Goal: Information Seeking & Learning: Find specific fact

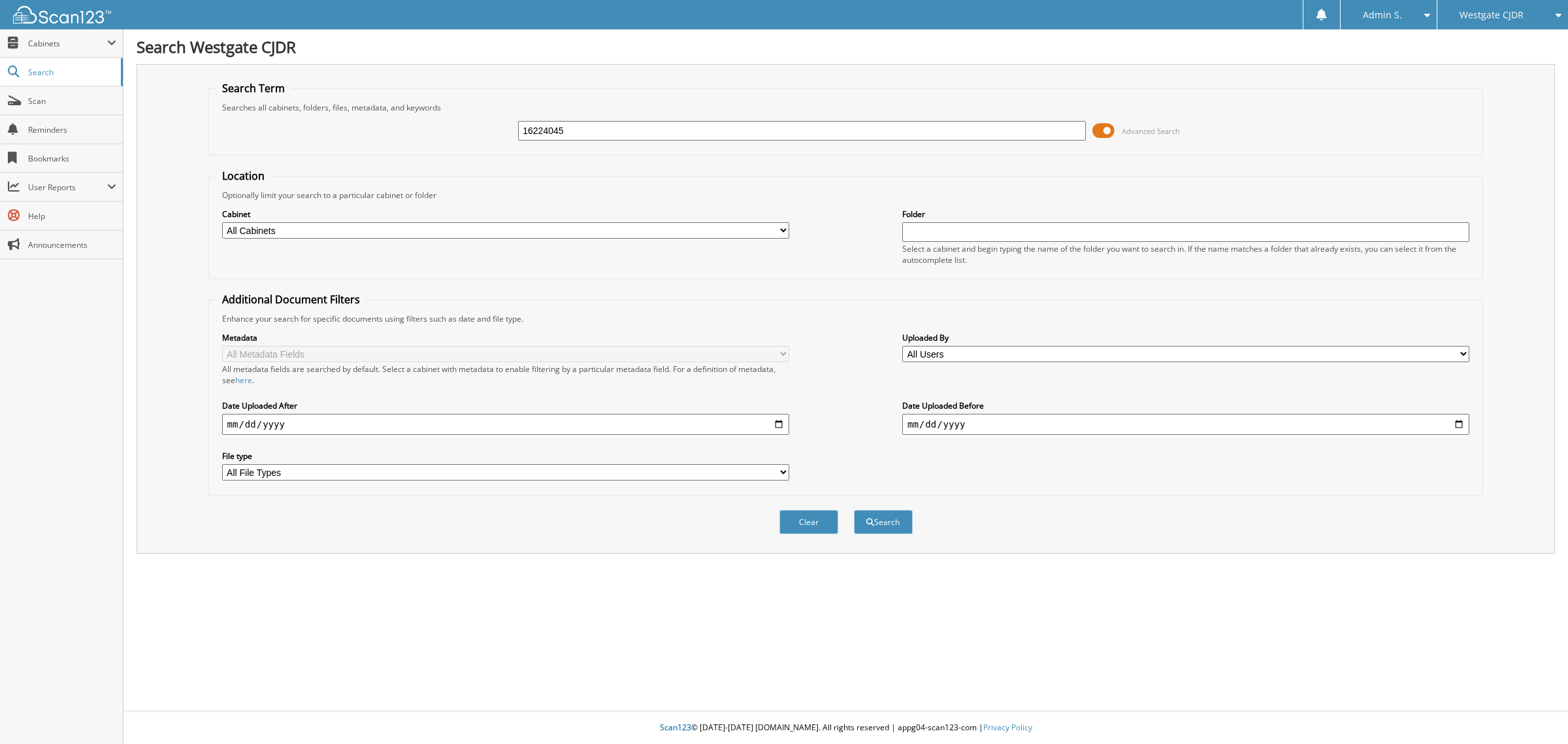
click at [854, 510] on button "Search" at bounding box center [883, 522] width 59 height 24
type input "16224045 ."
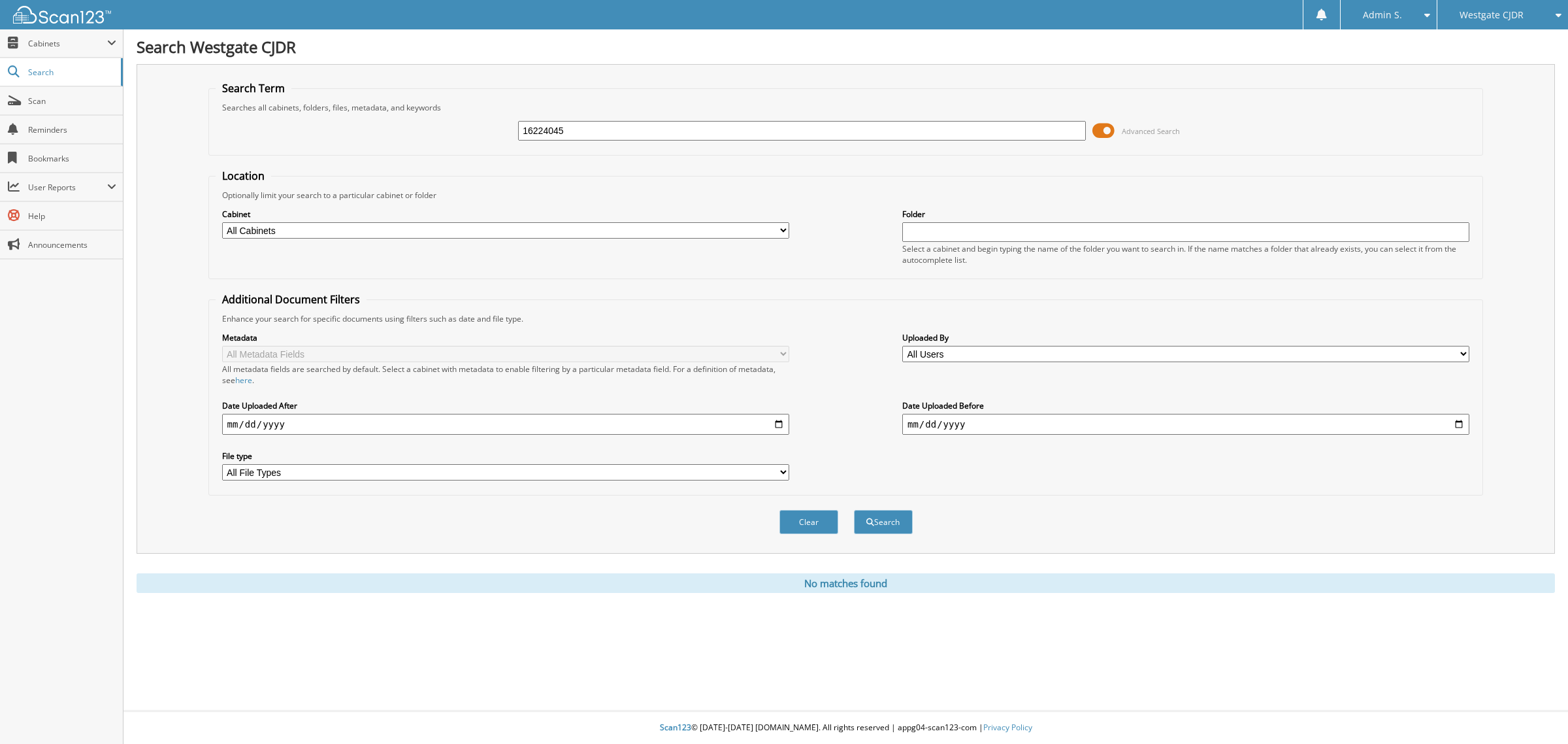
click at [589, 128] on input "16224045" at bounding box center [801, 131] width 567 height 20
type input "16224045"
click at [854, 510] on button "Search" at bounding box center [883, 522] width 59 height 24
